Goal: Subscribe to service/newsletter: Subscribe to service/newsletter

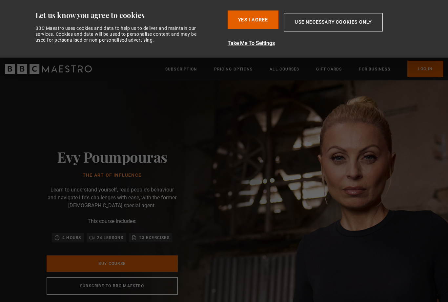
scroll to position [0, 86]
click at [269, 19] on button "Yes I Agree" at bounding box center [253, 20] width 51 height 18
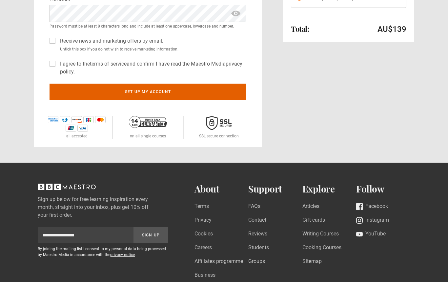
scroll to position [156, 0]
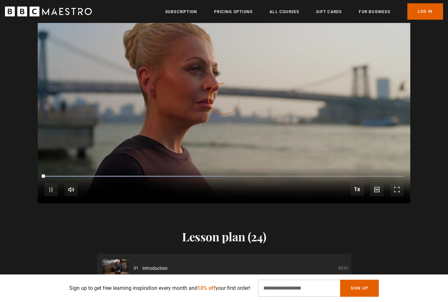
scroll to position [0, 172]
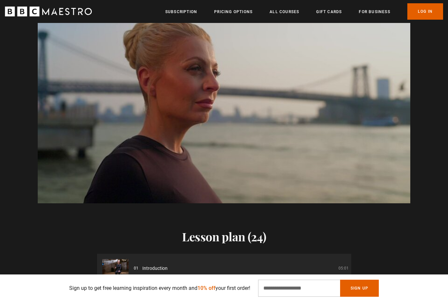
click at [383, 156] on video-js "Video Player is loading. Play Course overview for The Art of Influence with [PE…" at bounding box center [224, 99] width 373 height 210
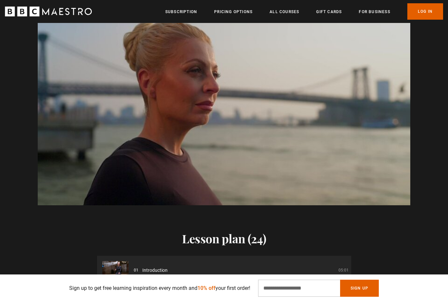
scroll to position [0, 860]
click at [375, 131] on video-js "Video Player is loading. Play Course overview for The Art of Influence with [PE…" at bounding box center [224, 101] width 373 height 210
click at [50, 205] on video-js "Video Player is loading. Play Course overview for The Art of Influence with [PE…" at bounding box center [224, 101] width 373 height 210
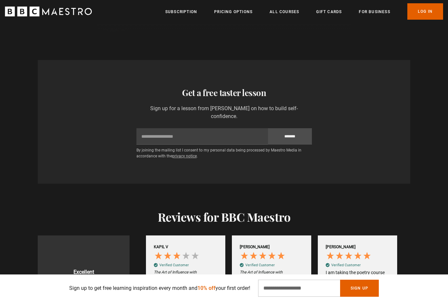
scroll to position [1114, 0]
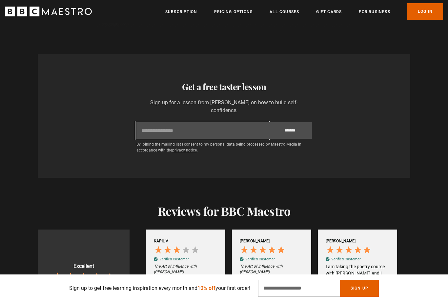
click at [240, 139] on input "Email" at bounding box center [203, 130] width 132 height 16
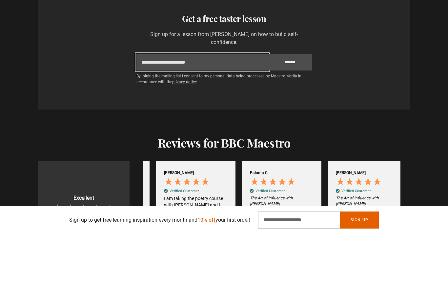
scroll to position [0, 1118]
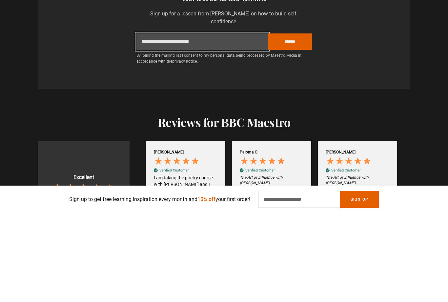
type input "**********"
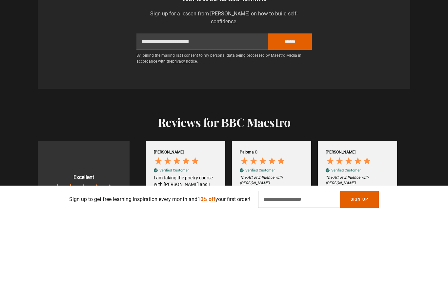
click at [298, 122] on input "*******" at bounding box center [290, 130] width 44 height 16
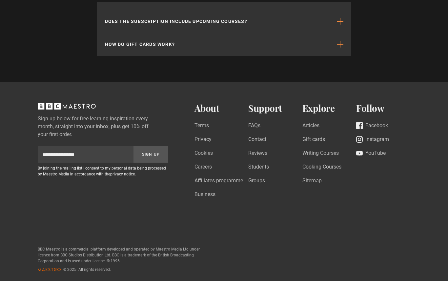
scroll to position [2324, 0]
